Goal: Task Accomplishment & Management: Use online tool/utility

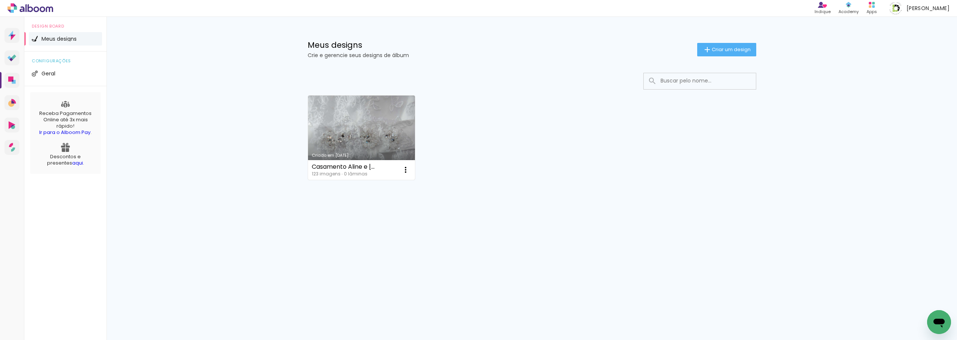
click at [366, 125] on link "Criado em [DATE]" at bounding box center [361, 138] width 107 height 84
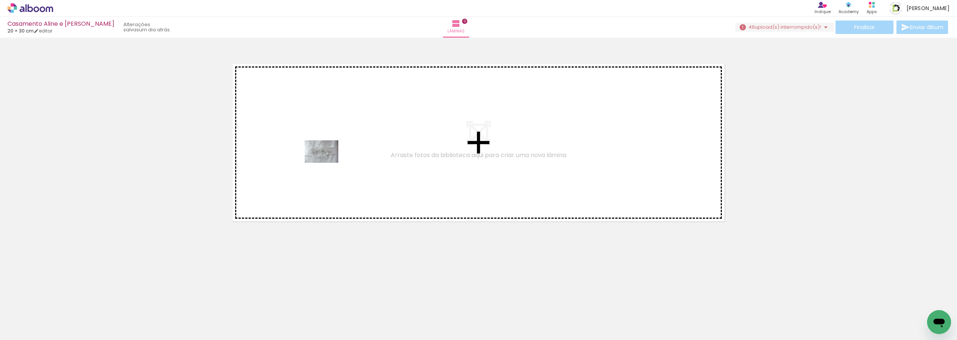
drag, startPoint x: 81, startPoint y: 315, endPoint x: 142, endPoint y: 292, distance: 64.5
click at [344, 144] on quentale-workspace at bounding box center [478, 170] width 957 height 340
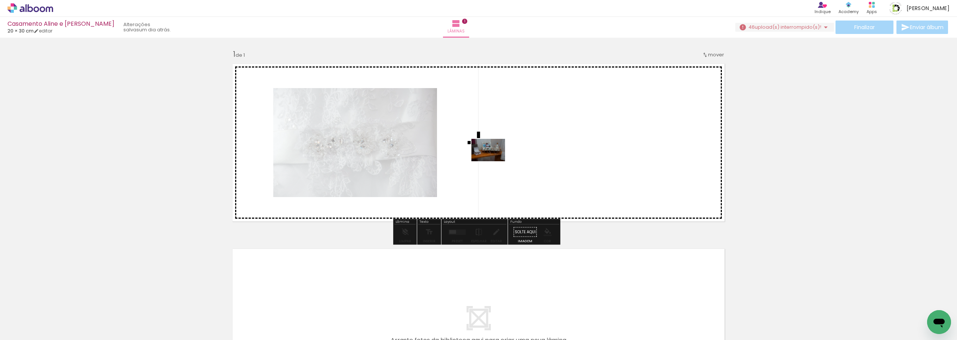
drag, startPoint x: 179, startPoint y: 281, endPoint x: 494, endPoint y: 161, distance: 336.4
click at [494, 161] on quentale-workspace at bounding box center [478, 170] width 957 height 340
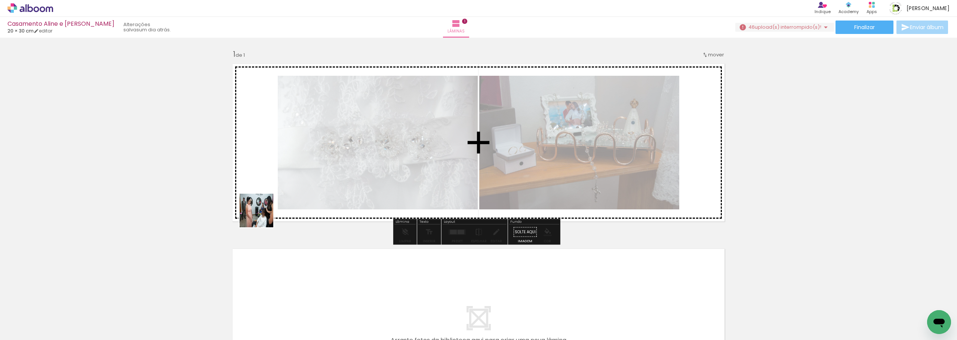
drag, startPoint x: 179, startPoint y: 295, endPoint x: 255, endPoint y: 258, distance: 83.9
click at [312, 174] on quentale-workspace at bounding box center [478, 170] width 957 height 340
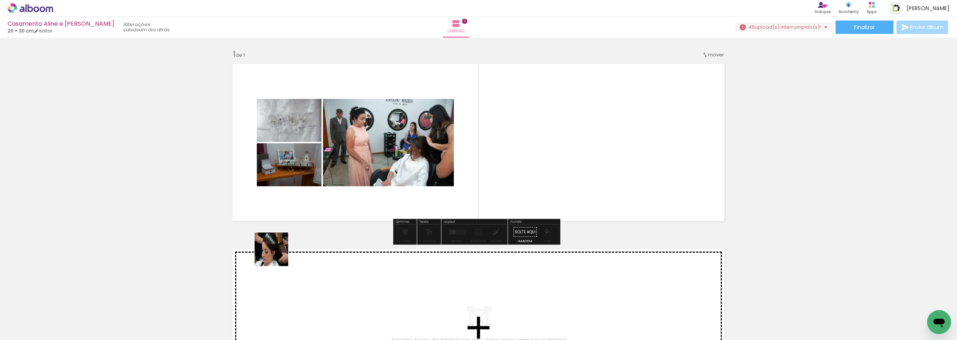
drag, startPoint x: 247, startPoint y: 278, endPoint x: 417, endPoint y: 152, distance: 210.5
click at [417, 152] on quentale-workspace at bounding box center [478, 170] width 957 height 340
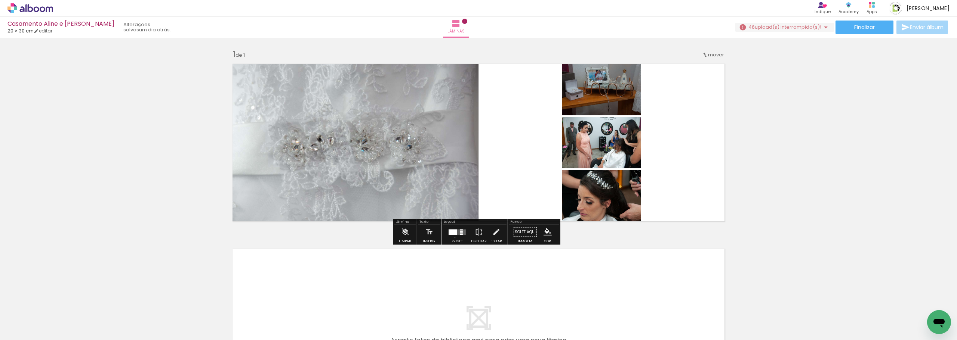
click at [453, 238] on div at bounding box center [457, 232] width 20 height 15
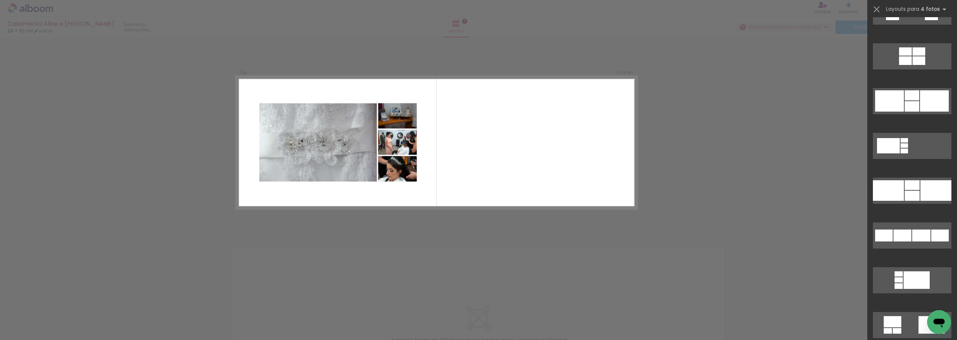
scroll to position [971, 0]
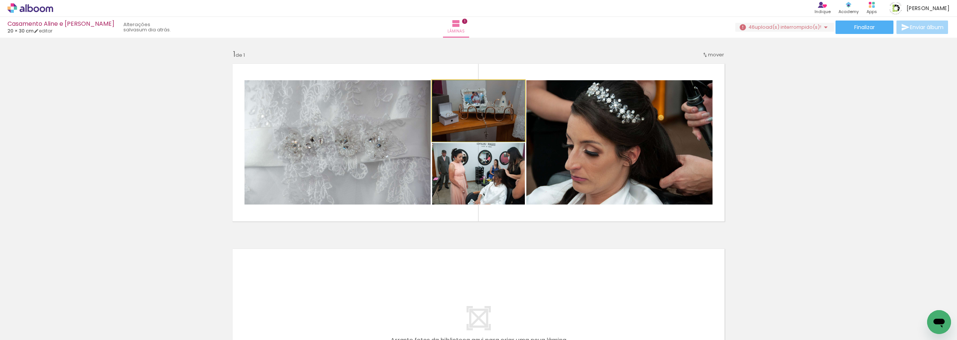
drag, startPoint x: 499, startPoint y: 106, endPoint x: 344, endPoint y: 136, distance: 157.5
click at [0, 0] on slot at bounding box center [0, 0] width 0 height 0
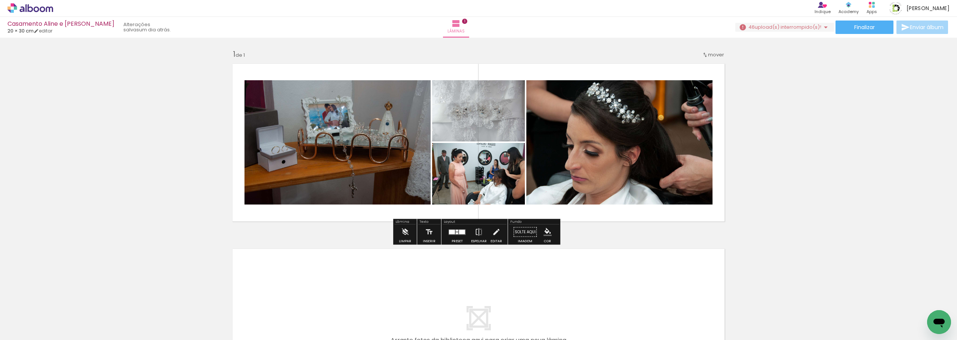
click at [773, 158] on div "Inserir lâmina 1 de 1" at bounding box center [478, 225] width 957 height 371
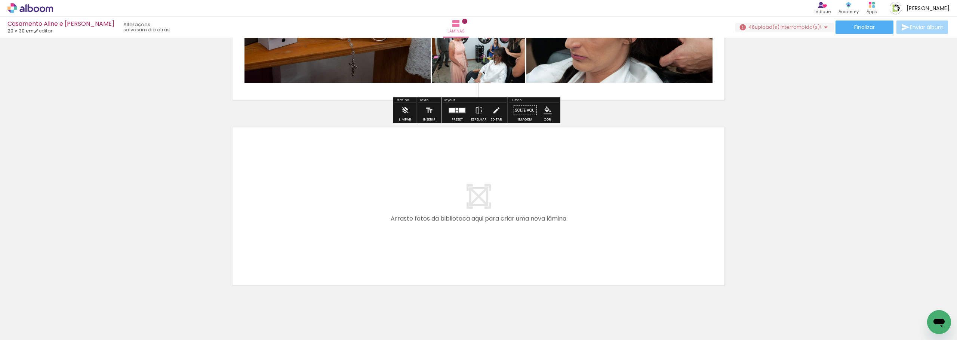
scroll to position [144, 0]
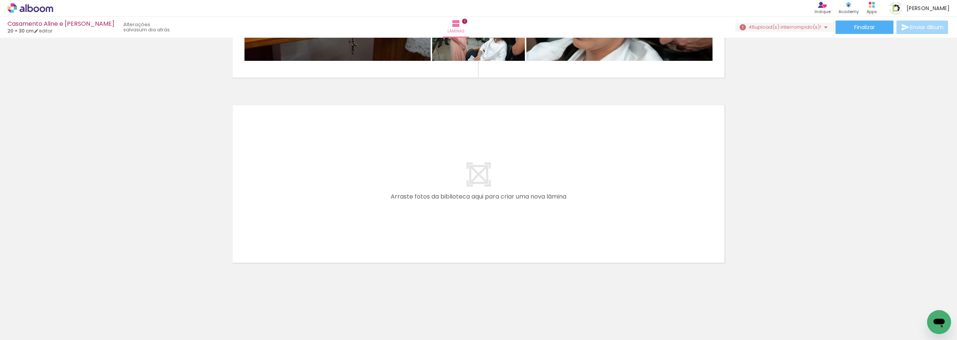
drag, startPoint x: 244, startPoint y: 318, endPoint x: 310, endPoint y: 174, distance: 159.0
click at [310, 174] on quentale-workspace at bounding box center [478, 170] width 957 height 340
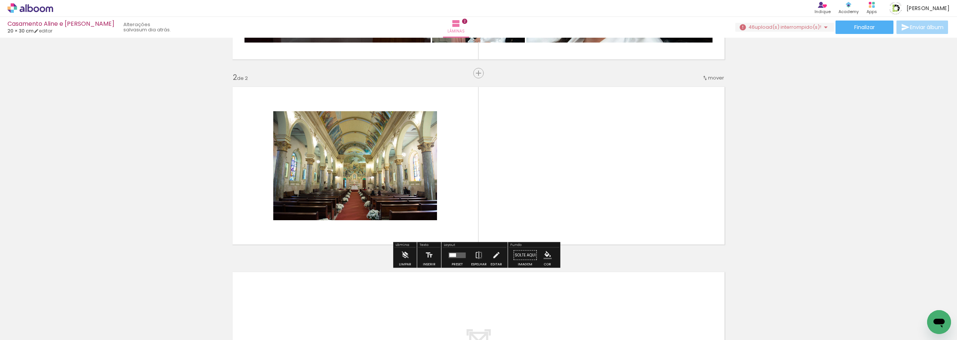
scroll to position [163, 0]
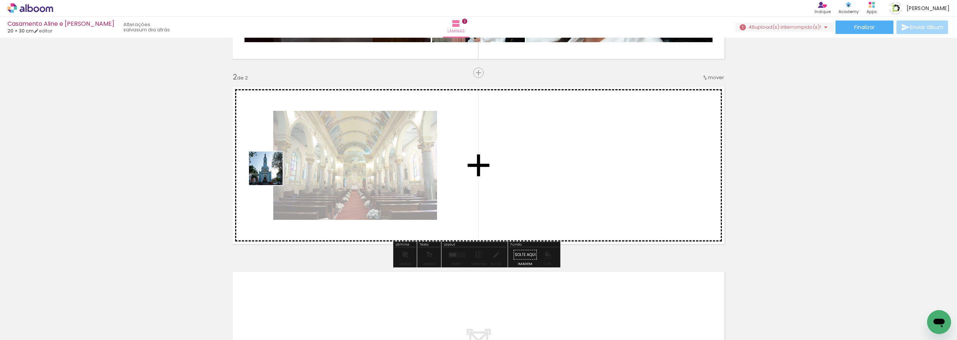
drag, startPoint x: 288, startPoint y: 313, endPoint x: 271, endPoint y: 173, distance: 141.2
click at [271, 173] on quentale-workspace at bounding box center [478, 170] width 957 height 340
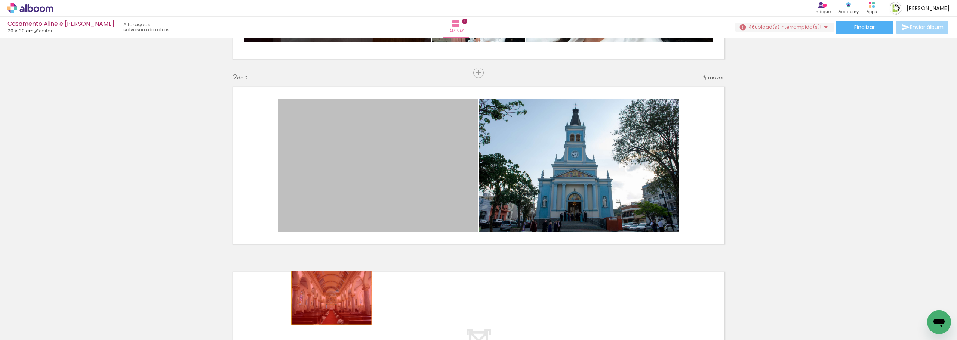
drag, startPoint x: 361, startPoint y: 169, endPoint x: 407, endPoint y: 211, distance: 62.1
click at [321, 313] on quentale-workspace at bounding box center [478, 170] width 957 height 340
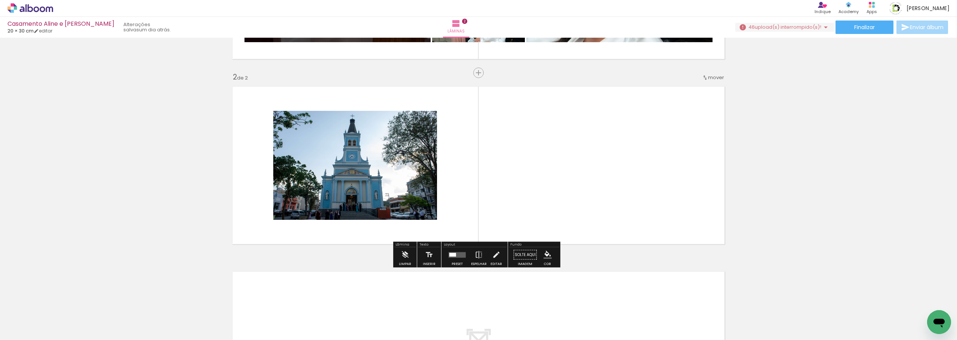
drag, startPoint x: 513, startPoint y: 154, endPoint x: 501, endPoint y: 169, distance: 19.6
click at [502, 169] on quentale-layouter at bounding box center [478, 165] width 501 height 167
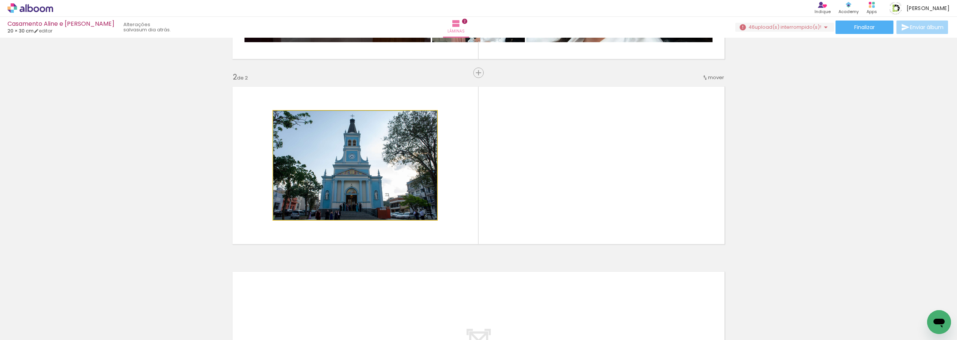
drag, startPoint x: 336, startPoint y: 167, endPoint x: 288, endPoint y: 289, distance: 131.0
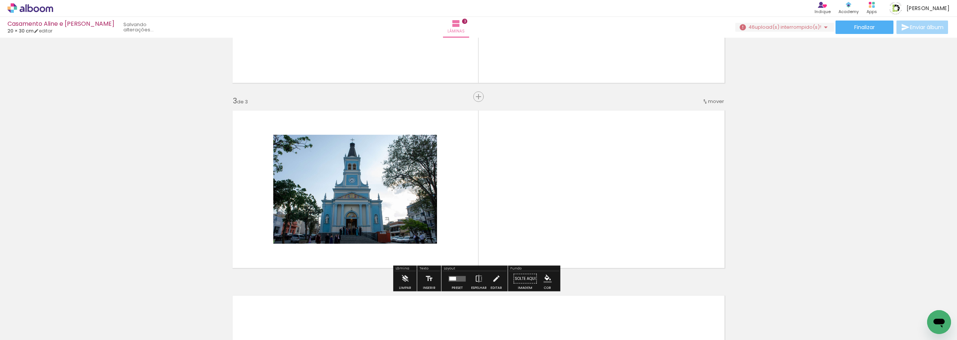
scroll to position [348, 0]
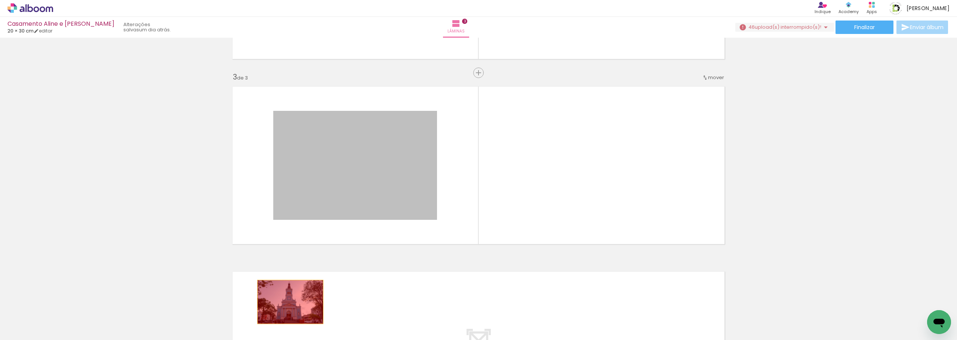
drag, startPoint x: 330, startPoint y: 167, endPoint x: 260, endPoint y: 319, distance: 167.4
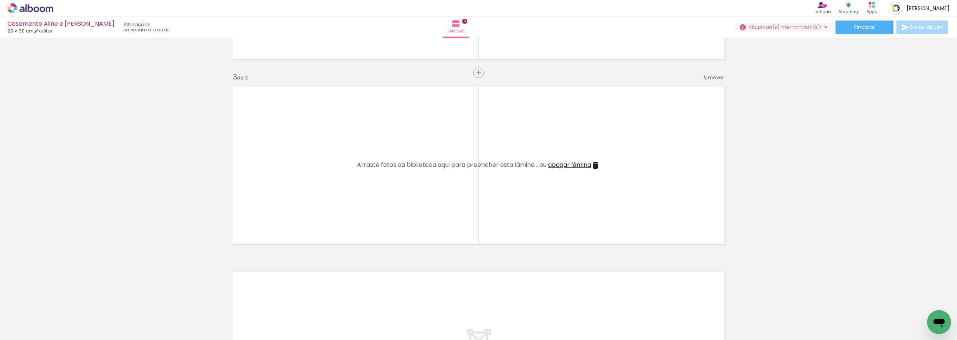
scroll to position [161, 0]
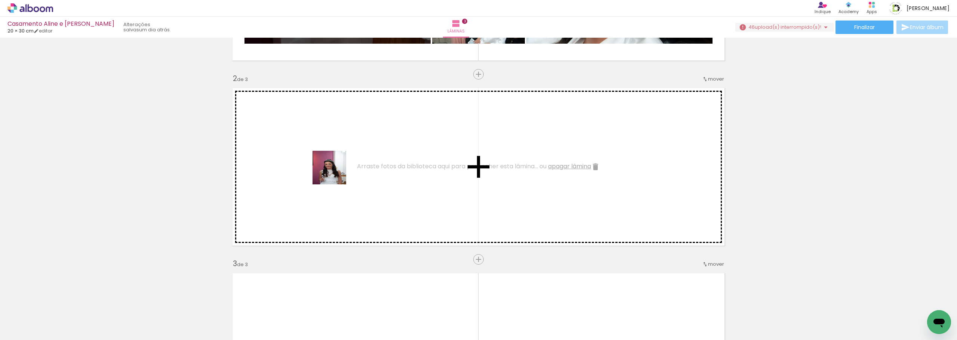
drag, startPoint x: 334, startPoint y: 321, endPoint x: 339, endPoint y: 170, distance: 151.0
click at [333, 158] on quentale-workspace at bounding box center [478, 170] width 957 height 340
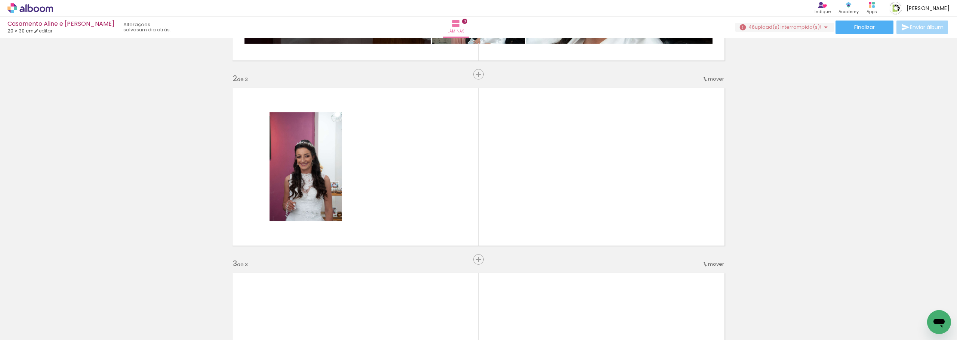
drag, startPoint x: 394, startPoint y: 224, endPoint x: 397, endPoint y: 126, distance: 98.7
click at [397, 126] on quentale-workspace at bounding box center [478, 170] width 957 height 340
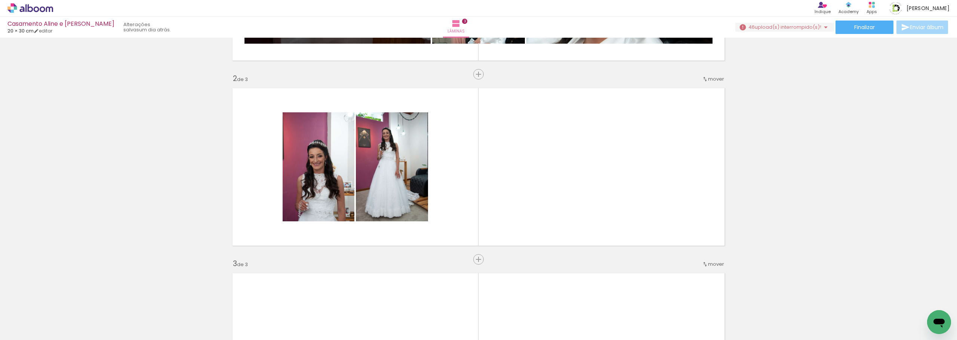
drag, startPoint x: 488, startPoint y: 170, endPoint x: 498, endPoint y: 149, distance: 23.7
click at [498, 149] on quentale-workspace at bounding box center [478, 170] width 957 height 340
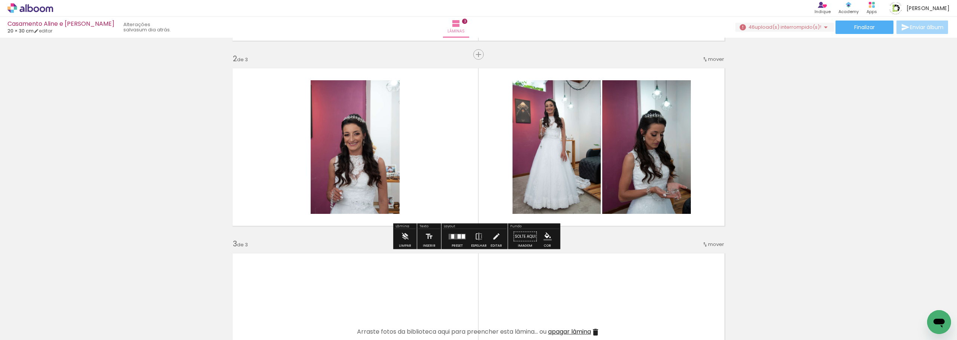
scroll to position [224, 0]
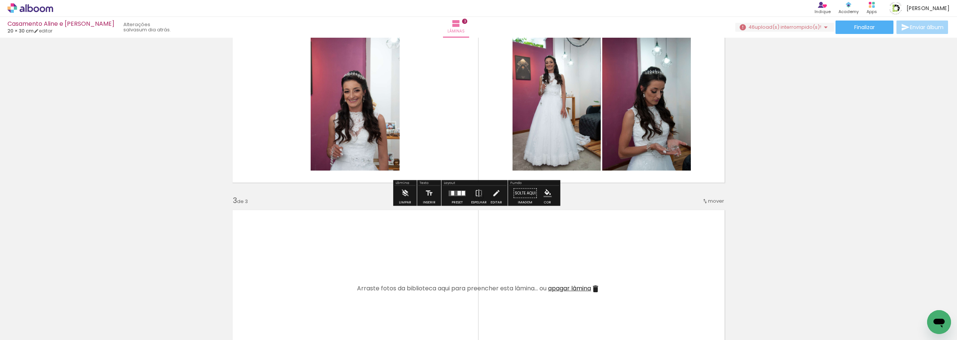
click at [451, 195] on div at bounding box center [452, 193] width 3 height 4
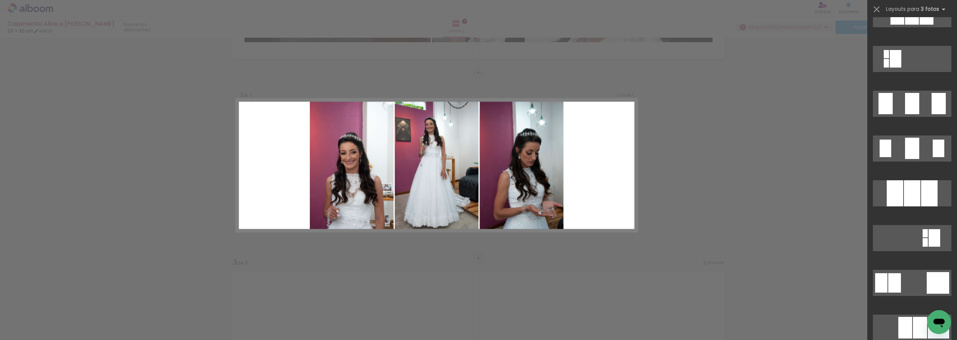
scroll to position [523, 0]
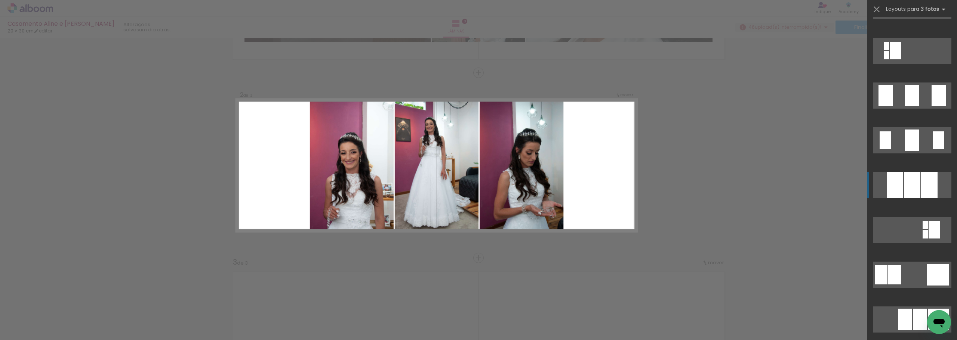
click at [915, 188] on div at bounding box center [911, 185] width 16 height 26
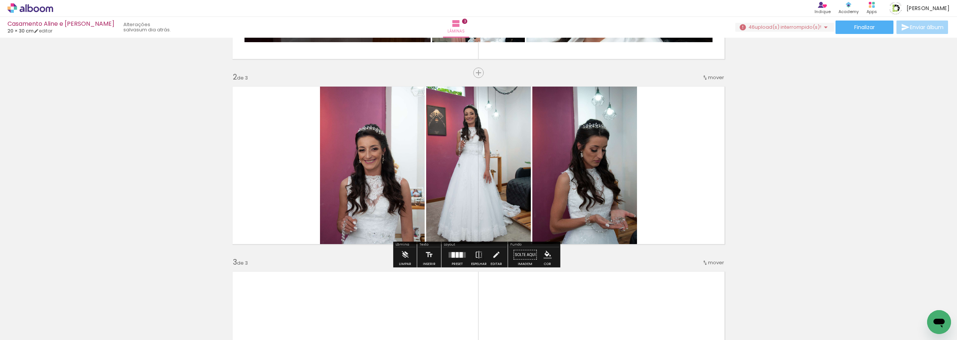
click at [373, 156] on quentale-photo at bounding box center [372, 165] width 105 height 167
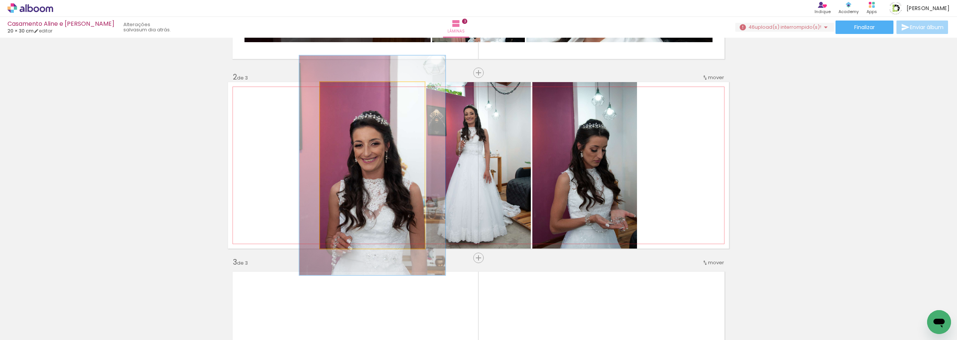
drag, startPoint x: 336, startPoint y: 91, endPoint x: 345, endPoint y: 92, distance: 8.7
type paper-slider "133"
click at [345, 92] on div at bounding box center [345, 90] width 7 height 7
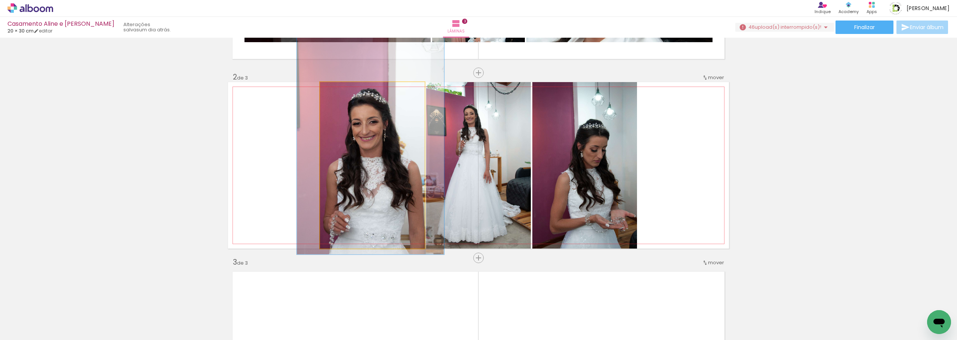
drag, startPoint x: 374, startPoint y: 192, endPoint x: 371, endPoint y: 173, distance: 18.9
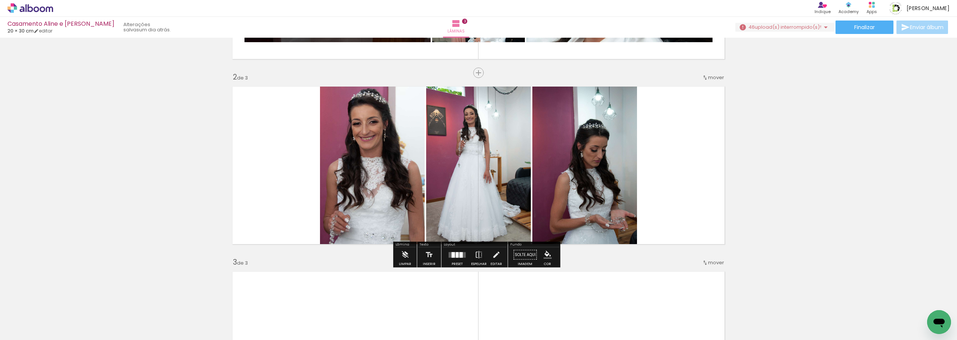
click at [887, 204] on div "Inserir lâmina 1 de 3 Inserir lâmina 2 de 3 Inserir lâmina 3 de 3" at bounding box center [478, 249] width 957 height 742
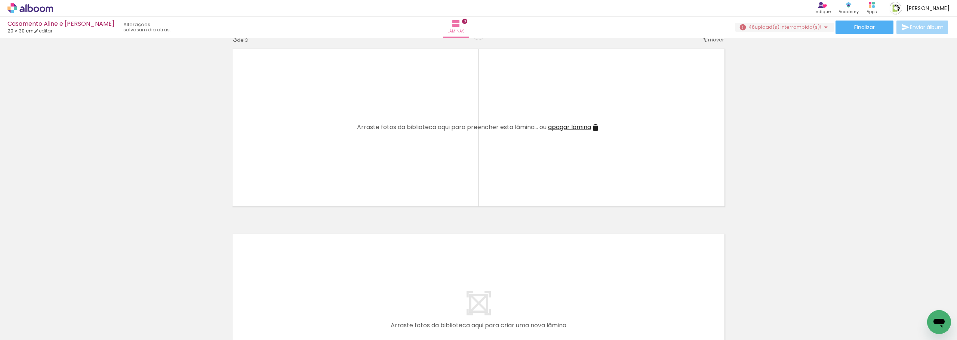
scroll to position [387, 0]
drag, startPoint x: 249, startPoint y: 318, endPoint x: 319, endPoint y: 162, distance: 171.1
click at [319, 162] on quentale-workspace at bounding box center [478, 170] width 957 height 340
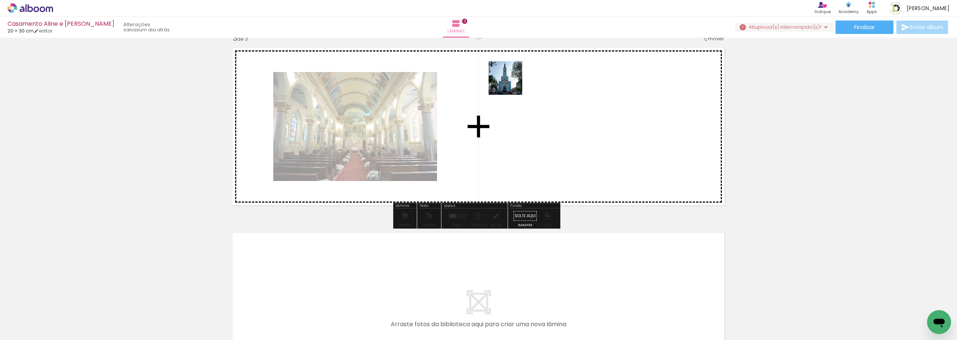
drag, startPoint x: 296, startPoint y: 319, endPoint x: 511, endPoint y: 84, distance: 318.2
click at [511, 84] on quentale-workspace at bounding box center [478, 170] width 957 height 340
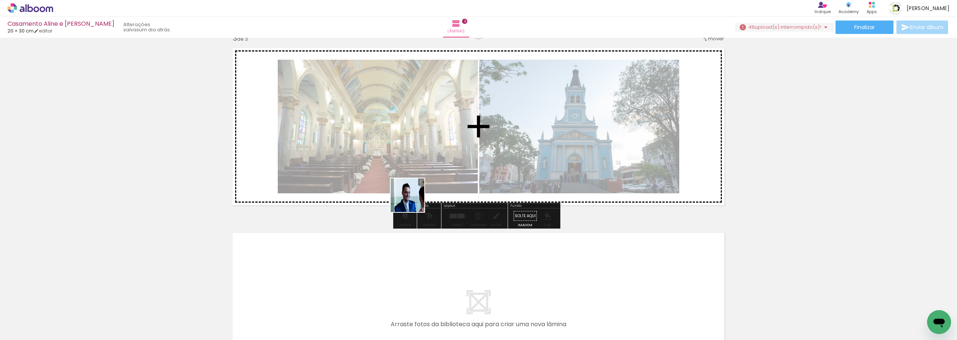
drag, startPoint x: 413, startPoint y: 201, endPoint x: 381, endPoint y: 140, distance: 69.2
click at [378, 131] on quentale-workspace at bounding box center [478, 170] width 957 height 340
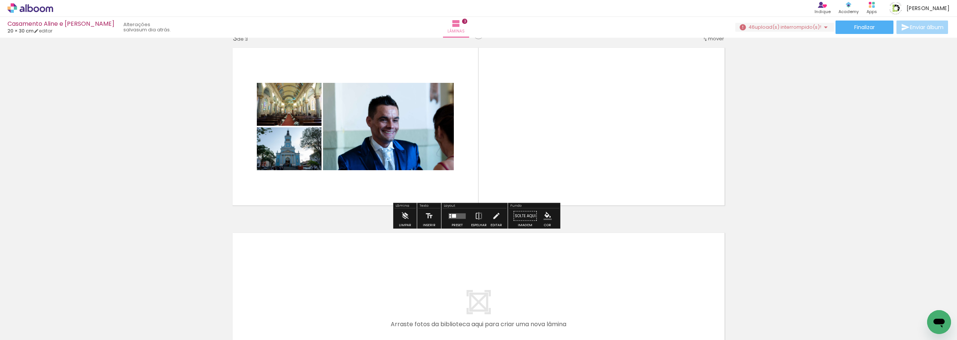
drag, startPoint x: 495, startPoint y: 322, endPoint x: 549, endPoint y: 171, distance: 160.3
click at [550, 140] on quentale-workspace at bounding box center [478, 170] width 957 height 340
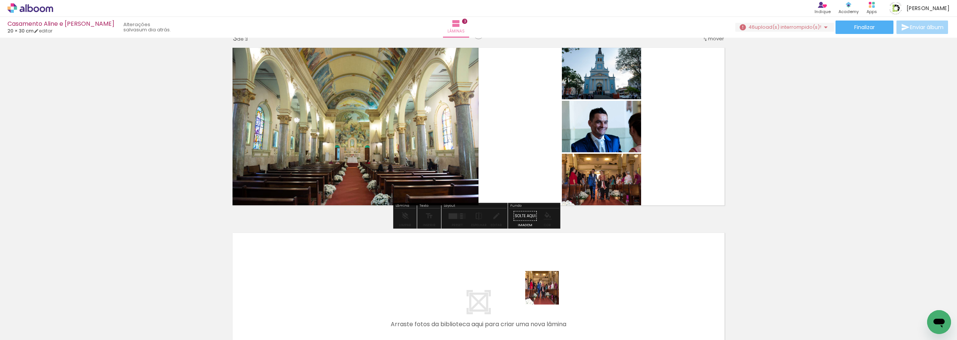
drag, startPoint x: 541, startPoint y: 320, endPoint x: 547, endPoint y: 135, distance: 184.7
click at [552, 129] on quentale-workspace at bounding box center [478, 170] width 957 height 340
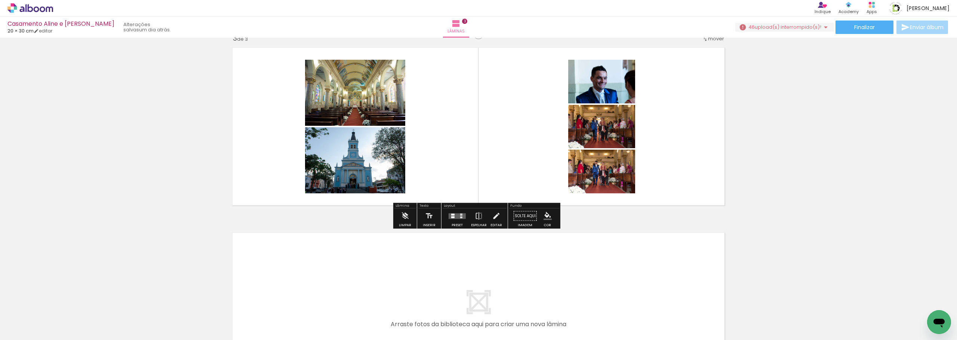
drag, startPoint x: 575, startPoint y: 316, endPoint x: 519, endPoint y: 146, distance: 178.9
click at [519, 146] on quentale-workspace at bounding box center [478, 170] width 957 height 340
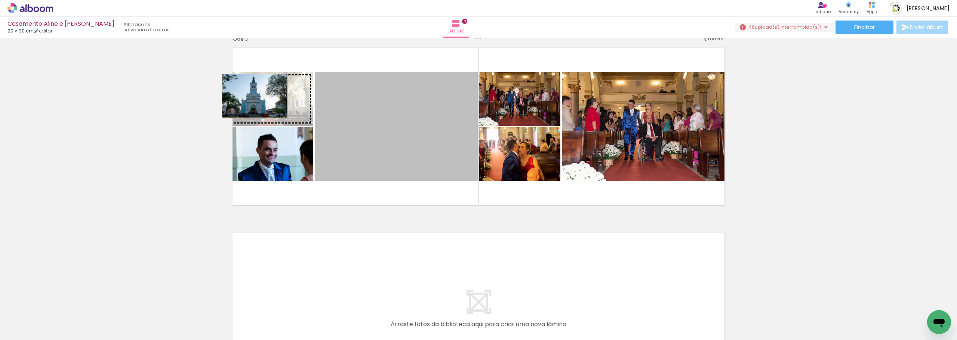
drag, startPoint x: 423, startPoint y: 156, endPoint x: 250, endPoint y: 96, distance: 183.6
click at [0, 0] on slot at bounding box center [0, 0] width 0 height 0
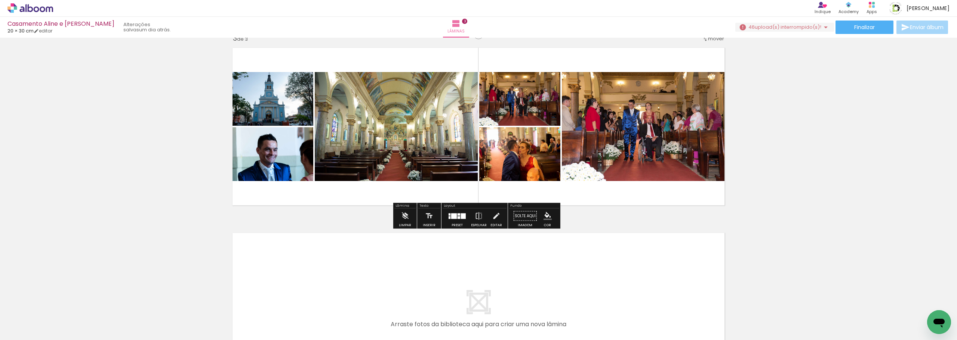
click at [461, 219] on div at bounding box center [457, 216] width 20 height 15
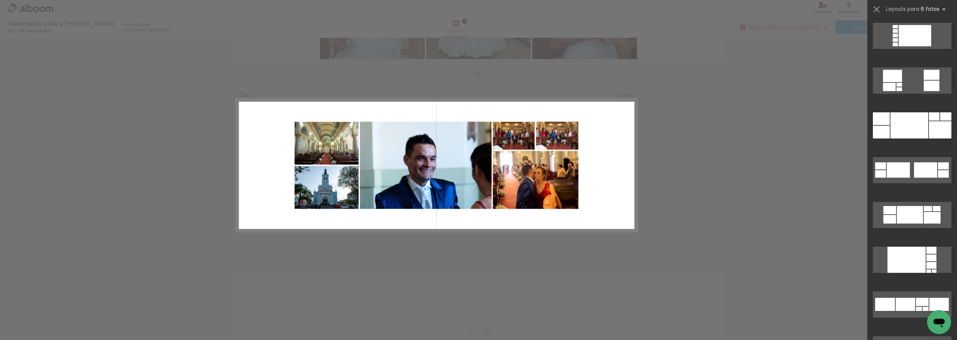
scroll to position [262, 0]
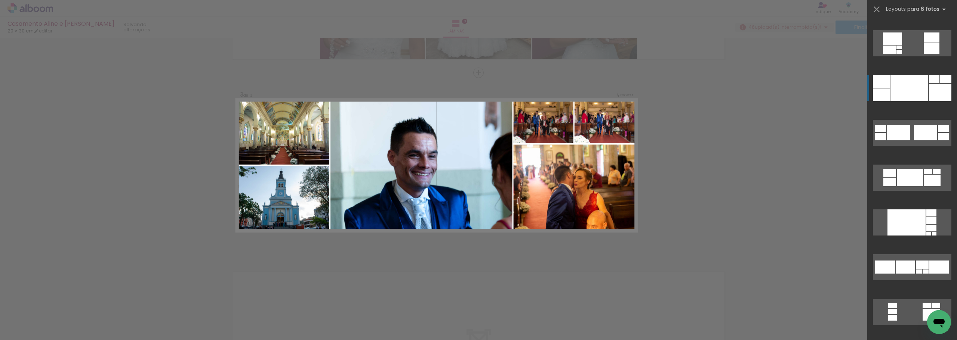
click at [916, 92] on div at bounding box center [909, 88] width 38 height 26
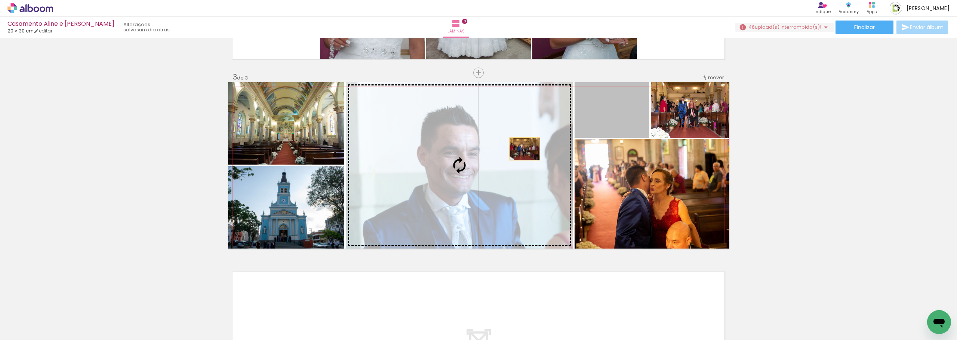
drag, startPoint x: 615, startPoint y: 120, endPoint x: 522, endPoint y: 149, distance: 97.6
click at [0, 0] on slot at bounding box center [0, 0] width 0 height 0
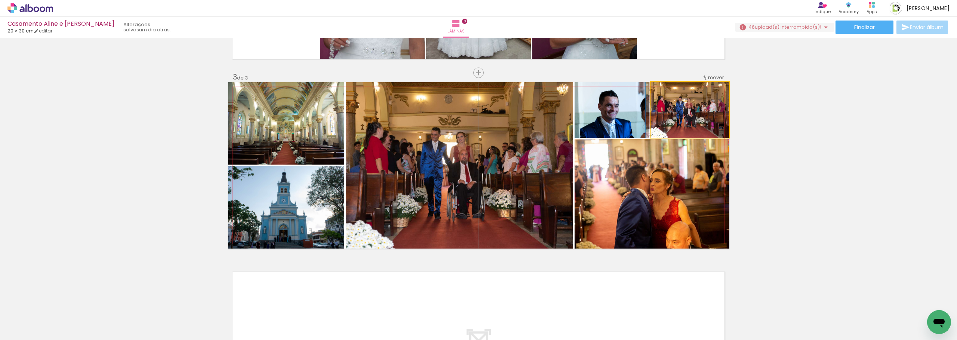
drag, startPoint x: 704, startPoint y: 125, endPoint x: 507, endPoint y: 173, distance: 202.7
click at [0, 0] on slot at bounding box center [0, 0] width 0 height 0
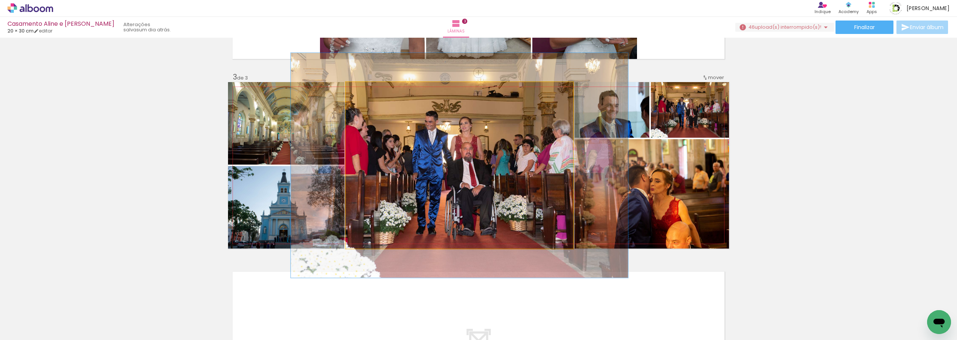
drag, startPoint x: 362, startPoint y: 92, endPoint x: 384, endPoint y: 105, distance: 25.1
type paper-slider "136"
click at [371, 93] on div at bounding box center [372, 90] width 12 height 12
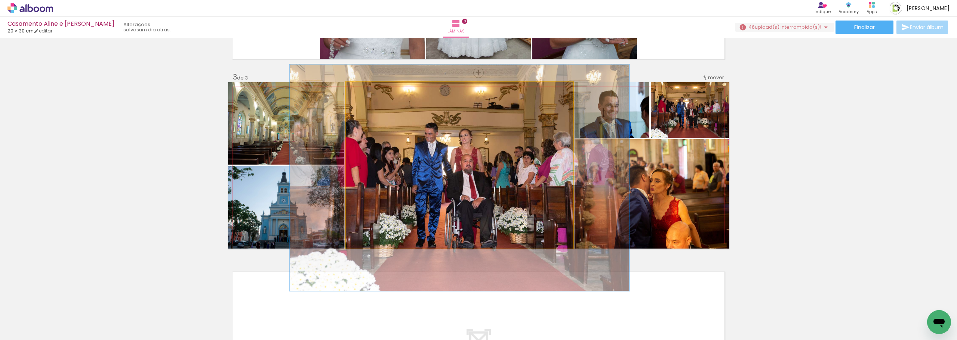
drag, startPoint x: 492, startPoint y: 158, endPoint x: 492, endPoint y: 170, distance: 12.0
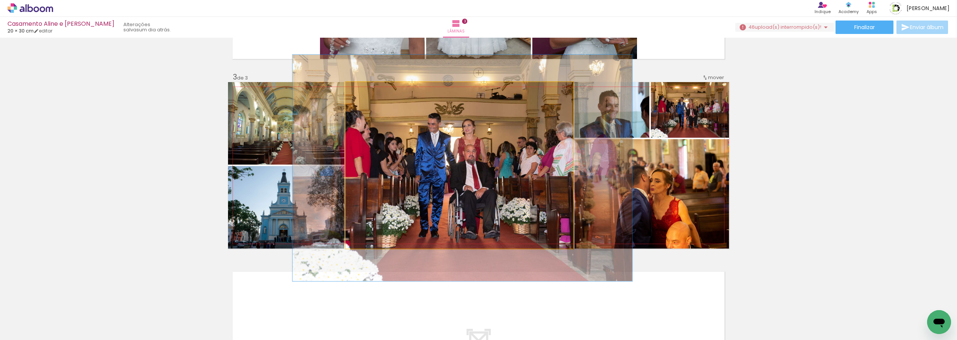
drag, startPoint x: 516, startPoint y: 161, endPoint x: 517, endPoint y: 153, distance: 8.0
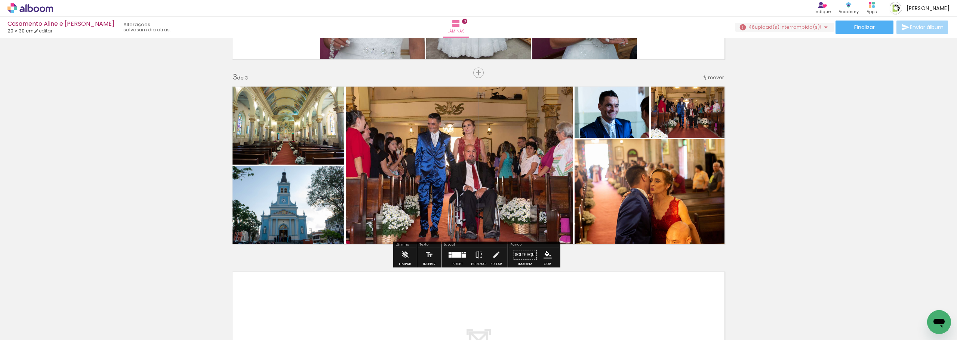
click at [791, 152] on div "Inserir lâmina 1 de 3 Inserir lâmina 2 de 3 Inserir lâmina 3 de 3" at bounding box center [478, 63] width 957 height 742
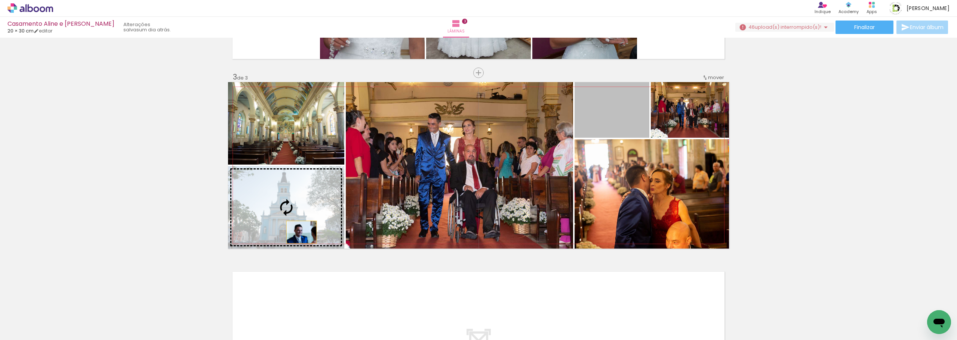
drag, startPoint x: 463, startPoint y: 154, endPoint x: 305, endPoint y: 226, distance: 173.5
click at [0, 0] on slot at bounding box center [0, 0] width 0 height 0
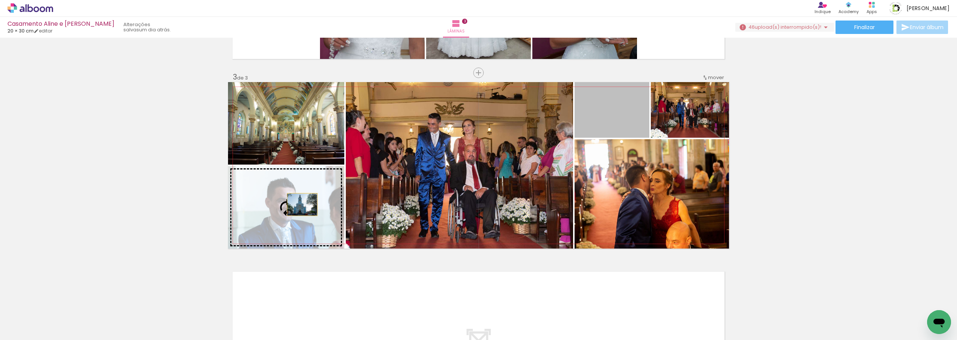
drag, startPoint x: 321, startPoint y: 203, endPoint x: 258, endPoint y: 213, distance: 63.3
click at [0, 0] on slot at bounding box center [0, 0] width 0 height 0
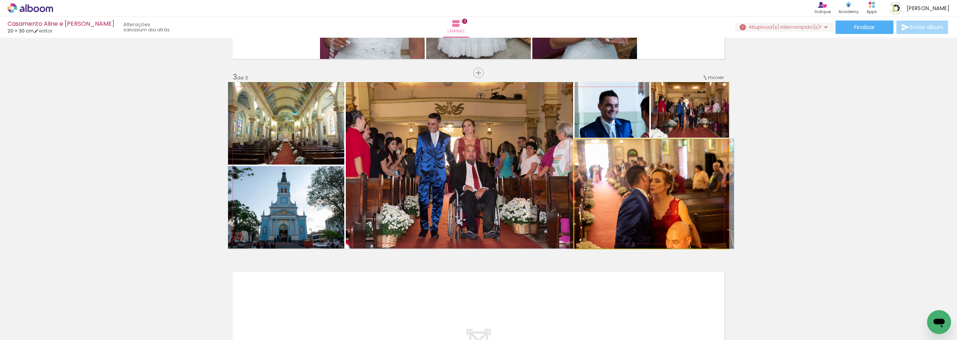
click at [615, 188] on quentale-photo at bounding box center [651, 193] width 154 height 109
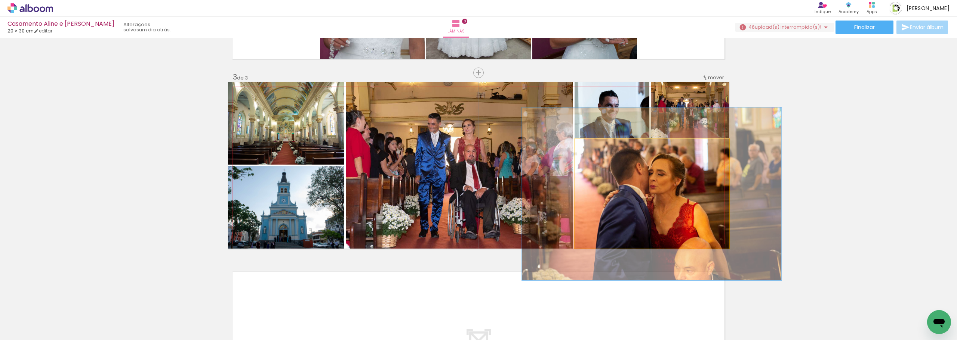
drag, startPoint x: 590, startPoint y: 148, endPoint x: 605, endPoint y: 150, distance: 15.1
type paper-slider "158"
click at [605, 150] on div at bounding box center [606, 147] width 7 height 7
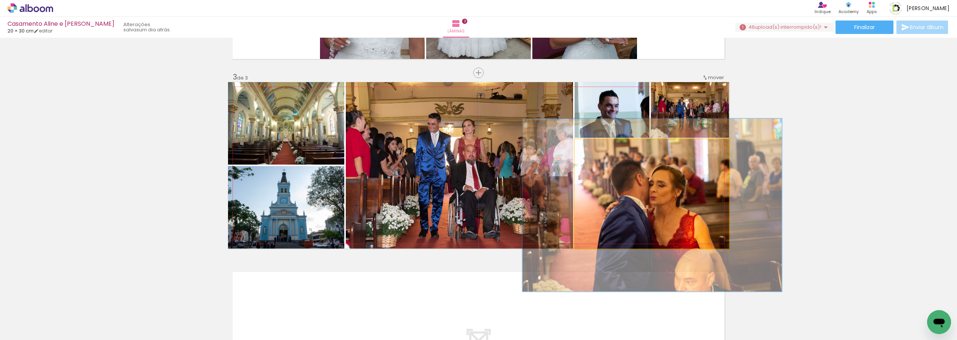
drag, startPoint x: 668, startPoint y: 173, endPoint x: 668, endPoint y: 185, distance: 11.6
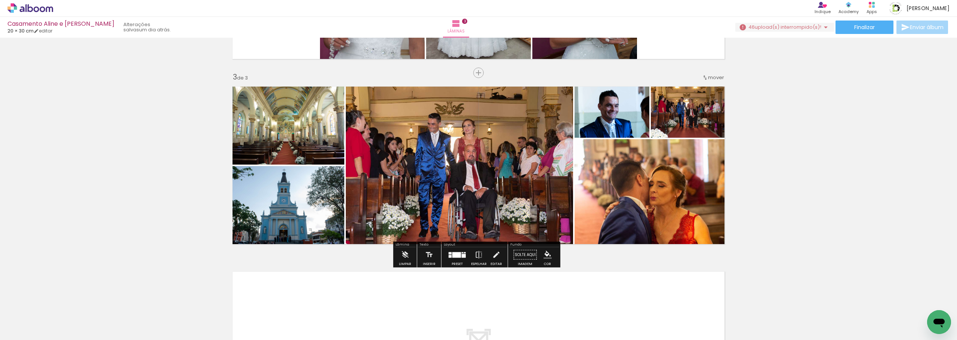
click at [784, 189] on div "Inserir lâmina 1 de 3 Inserir lâmina 2 de 3 Inserir lâmina 3 de 3" at bounding box center [478, 63] width 957 height 742
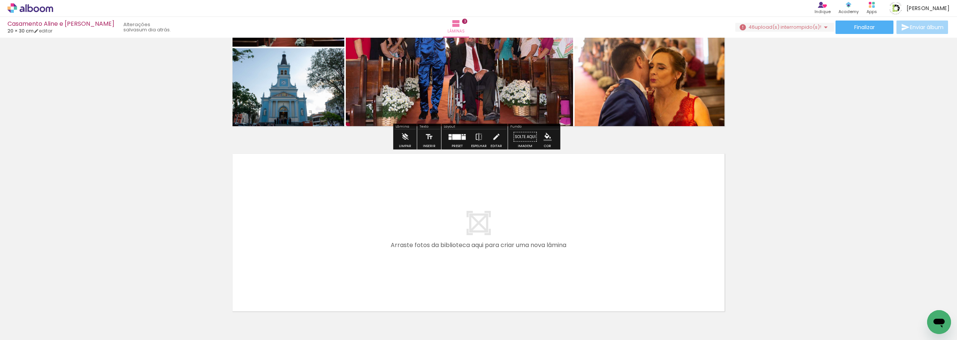
scroll to position [515, 0]
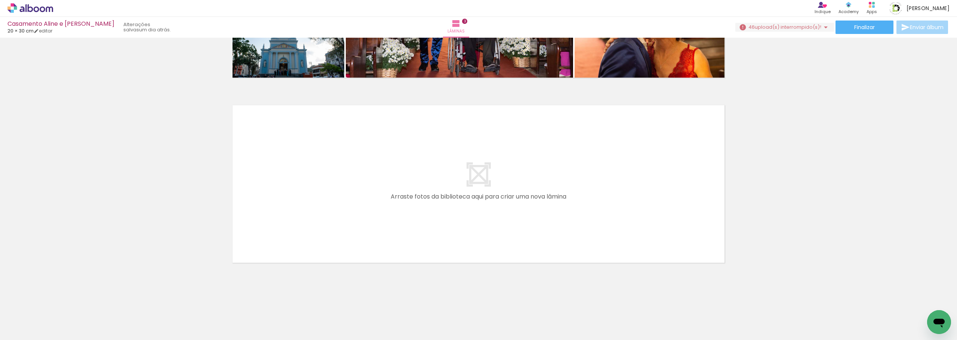
drag, startPoint x: 603, startPoint y: 297, endPoint x: 503, endPoint y: 170, distance: 161.4
click at [503, 170] on quentale-workspace at bounding box center [478, 170] width 957 height 340
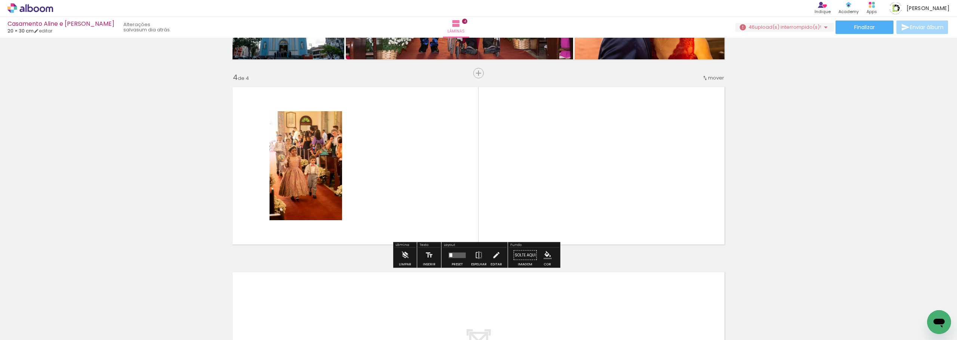
scroll to position [533, 0]
drag, startPoint x: 672, startPoint y: 315, endPoint x: 676, endPoint y: 260, distance: 55.4
click at [584, 170] on quentale-workspace at bounding box center [478, 170] width 957 height 340
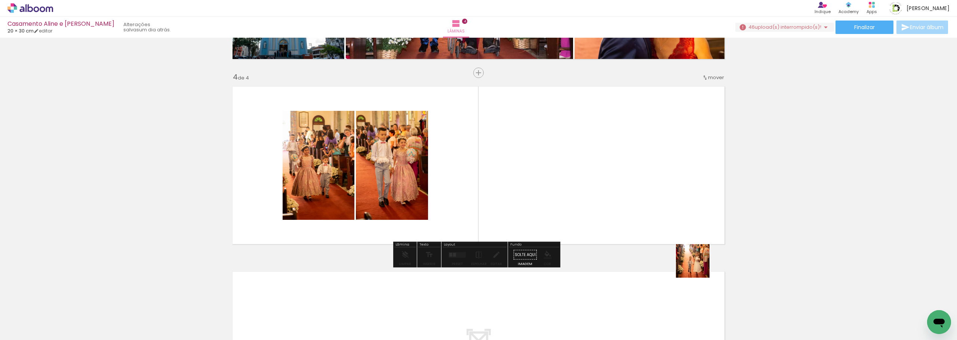
drag, startPoint x: 698, startPoint y: 267, endPoint x: 752, endPoint y: 303, distance: 65.2
click at [628, 157] on quentale-workspace at bounding box center [478, 170] width 957 height 340
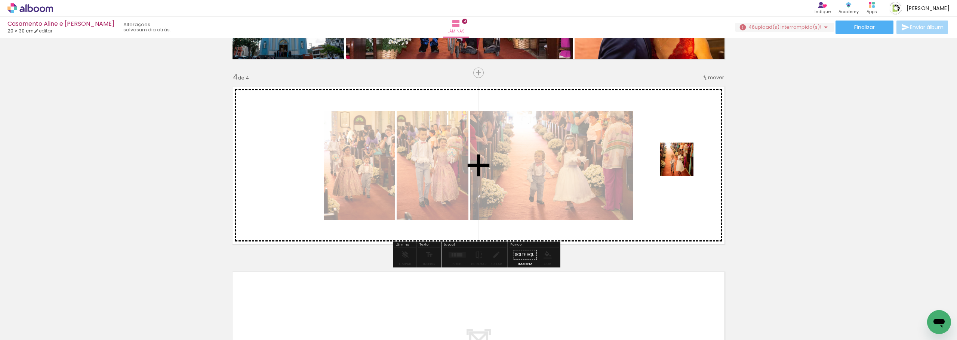
drag, startPoint x: 682, startPoint y: 165, endPoint x: 773, endPoint y: 303, distance: 165.1
click at [682, 163] on quentale-workspace at bounding box center [478, 170] width 957 height 340
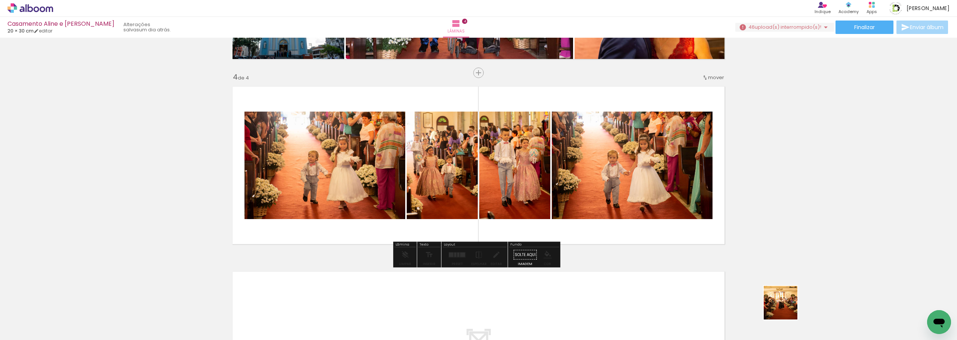
drag, startPoint x: 786, startPoint y: 309, endPoint x: 771, endPoint y: 282, distance: 30.1
click at [681, 200] on quentale-workspace at bounding box center [478, 170] width 957 height 340
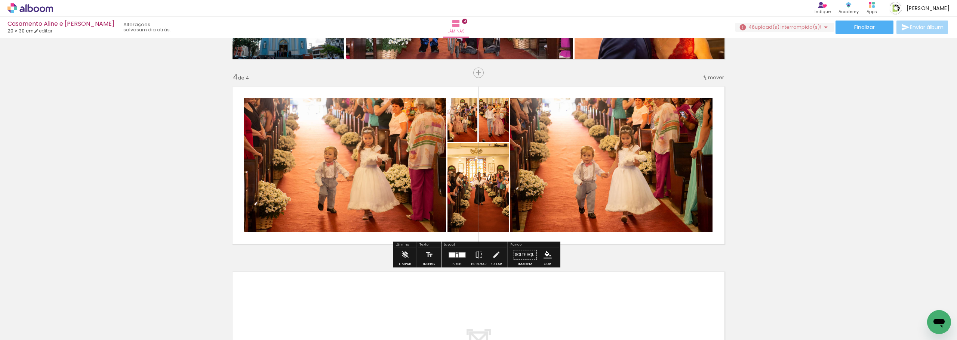
drag, startPoint x: 819, startPoint y: 310, endPoint x: 686, endPoint y: 229, distance: 156.5
click at [661, 207] on quentale-workspace at bounding box center [478, 170] width 957 height 340
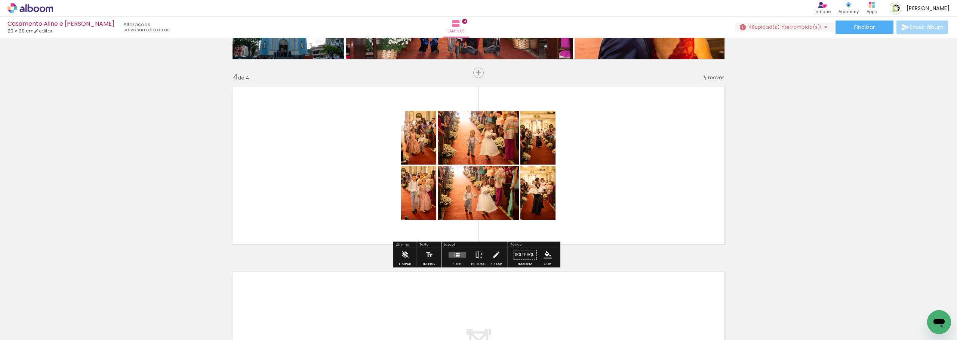
click at [449, 254] on quentale-layouter at bounding box center [456, 255] width 17 height 6
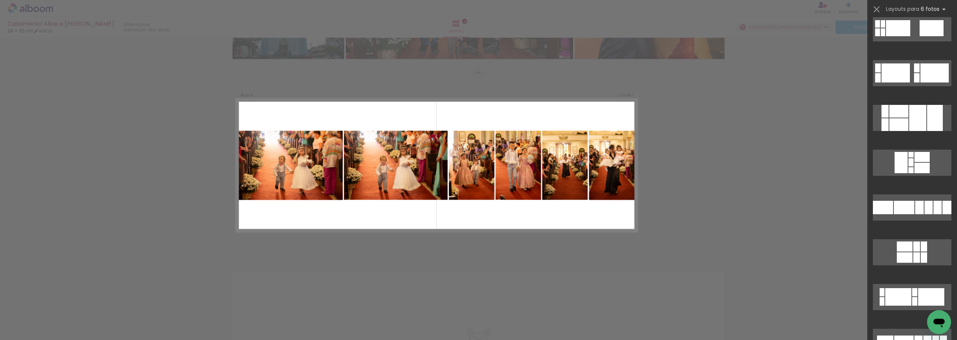
scroll to position [2018, 0]
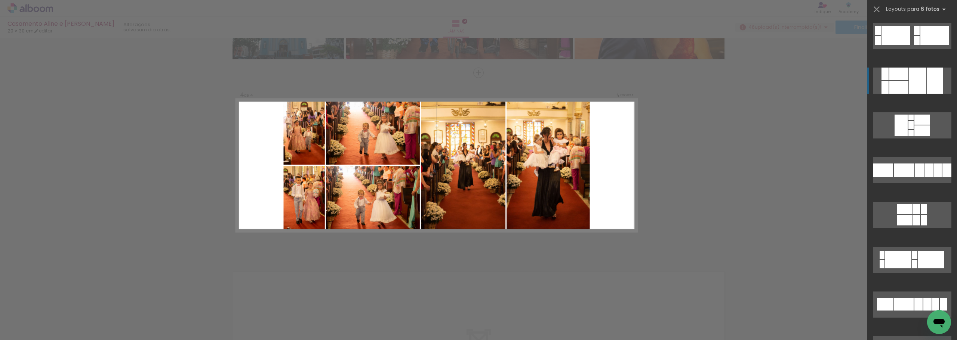
click at [915, 79] on div at bounding box center [917, 81] width 17 height 26
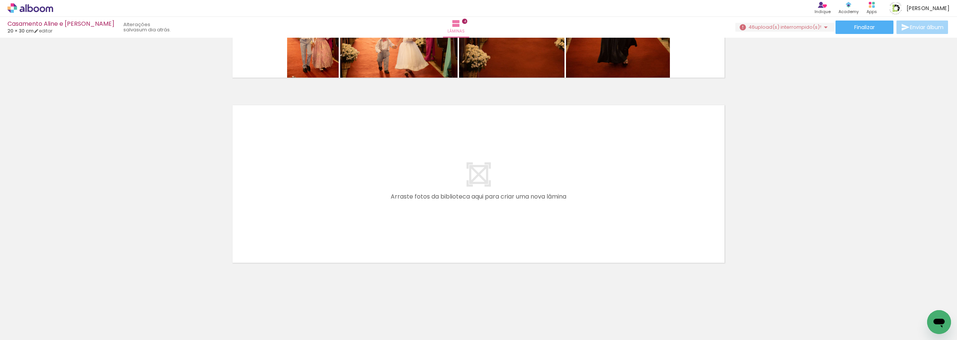
scroll to position [0, 647]
drag, startPoint x: 303, startPoint y: 224, endPoint x: 318, endPoint y: 202, distance: 27.2
click at [318, 202] on quentale-workspace at bounding box center [478, 170] width 957 height 340
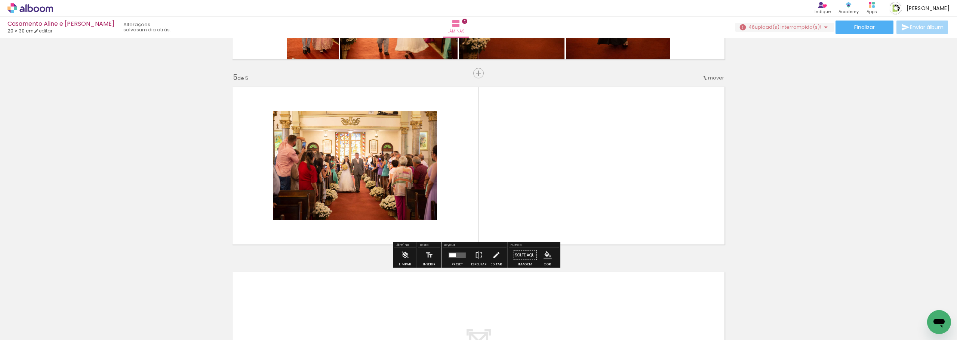
scroll to position [719, 0]
drag, startPoint x: 268, startPoint y: 313, endPoint x: 284, endPoint y: 191, distance: 123.2
click at [285, 159] on quentale-workspace at bounding box center [478, 170] width 957 height 340
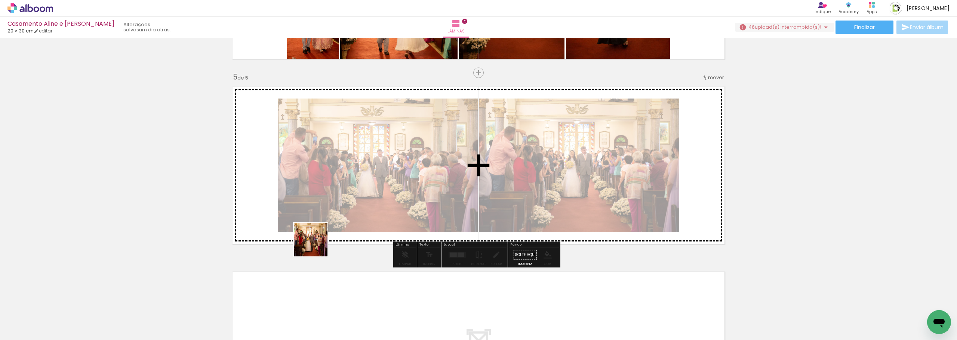
drag, startPoint x: 316, startPoint y: 294, endPoint x: 324, endPoint y: 272, distance: 23.2
click at [321, 178] on quentale-workspace at bounding box center [478, 170] width 957 height 340
